Goal: Answer question/provide support

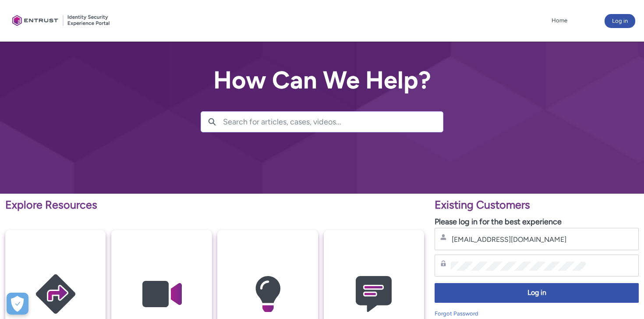
click at [509, 293] on span "Log in" at bounding box center [537, 293] width 193 height 10
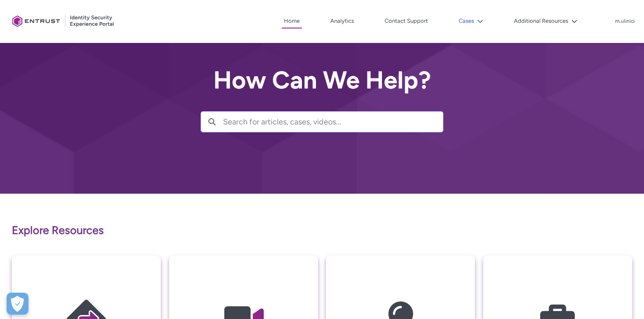
click at [473, 19] on button "Cases" at bounding box center [471, 20] width 29 height 13
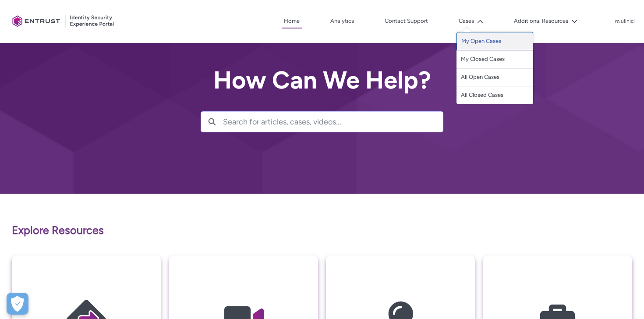
click at [477, 46] on link "My Open Cases" at bounding box center [495, 41] width 77 height 18
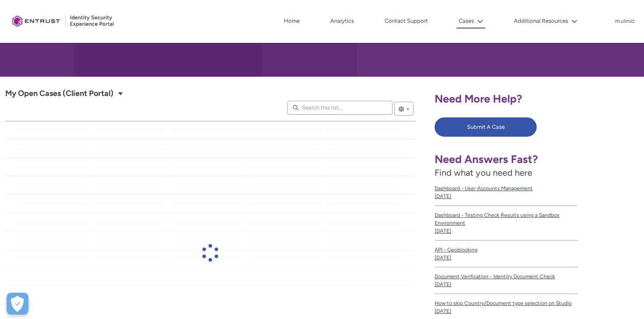
scroll to position [125, 0]
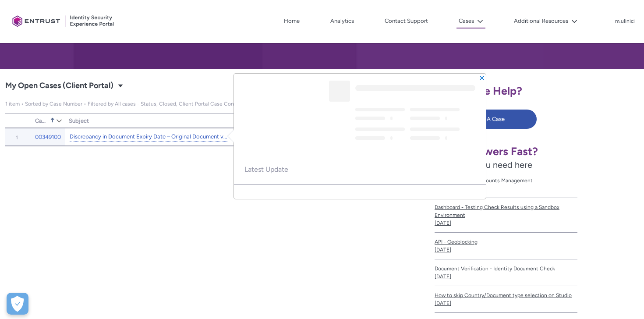
click at [176, 139] on link "Discrepancy in Document Expiry Date – Original Document vs. Onfido Report" at bounding box center [149, 136] width 158 height 9
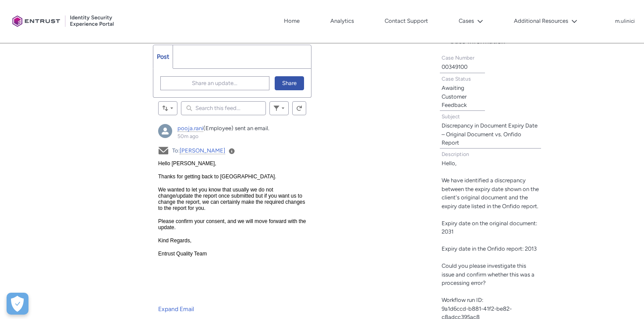
scroll to position [263, 0]
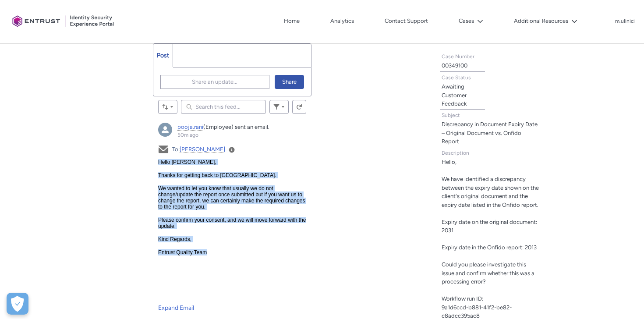
drag, startPoint x: 159, startPoint y: 163, endPoint x: 222, endPoint y: 253, distance: 110.2
click at [222, 159] on body "Hello [PERSON_NAME], Thanks for getting back to us. We wanted to let you know t…" at bounding box center [232, 159] width 149 height 0
copy body "Hello [PERSON_NAME], Thanks for getting back to [GEOGRAPHIC_DATA]. We wanted to…"
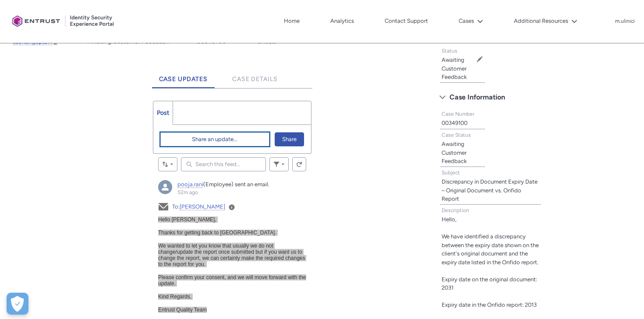
click at [208, 138] on span "Share an update..." at bounding box center [215, 139] width 46 height 13
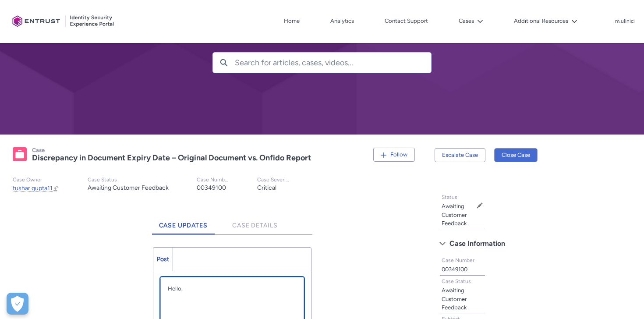
paste div "Chatter Publisher"
click at [190, 298] on p "Confirm update" at bounding box center [232, 297] width 129 height 9
click at [233, 299] on p "Confirm, please update" at bounding box center [232, 297] width 129 height 9
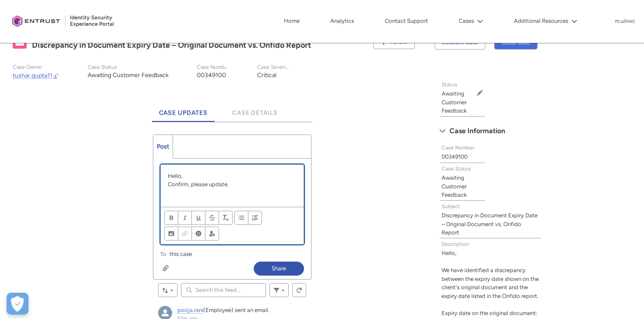
scroll to position [174, 0]
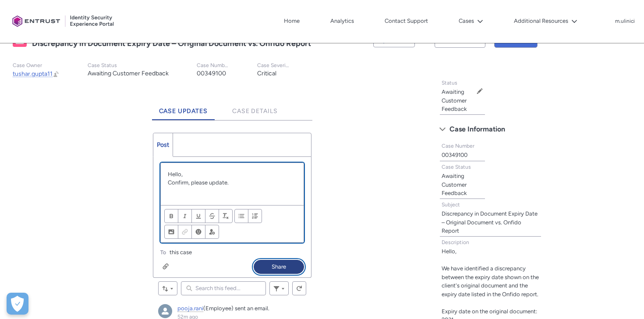
click at [280, 269] on button "Share" at bounding box center [279, 267] width 50 height 14
